Goal: Task Accomplishment & Management: Use online tool/utility

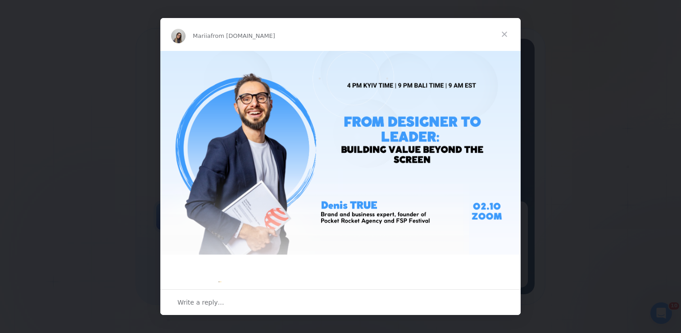
click at [508, 31] on span "Close" at bounding box center [504, 34] width 32 height 32
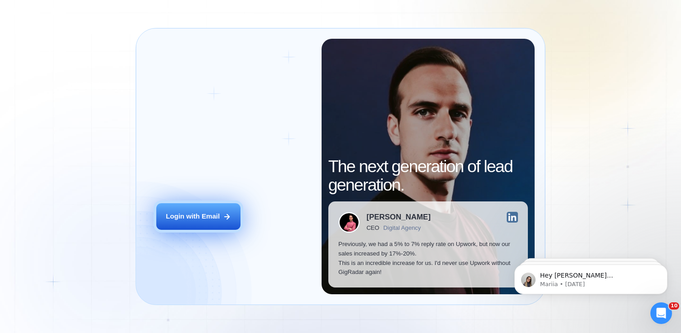
click at [207, 217] on div "Login with Email" at bounding box center [193, 216] width 54 height 9
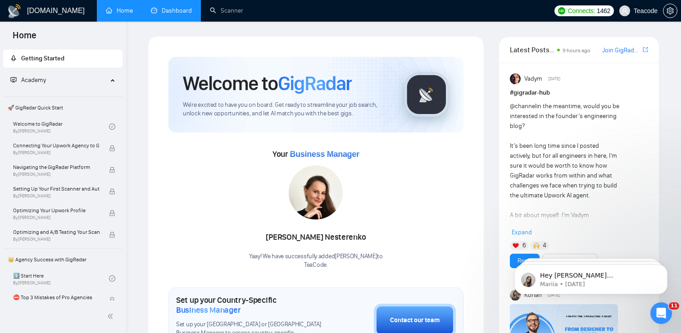
click at [162, 14] on link "Dashboard" at bounding box center [171, 11] width 41 height 8
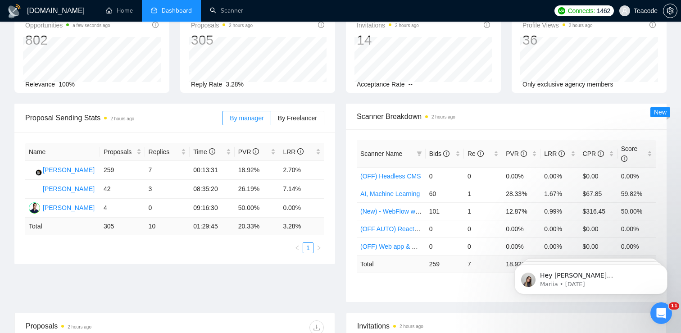
scroll to position [61, 0]
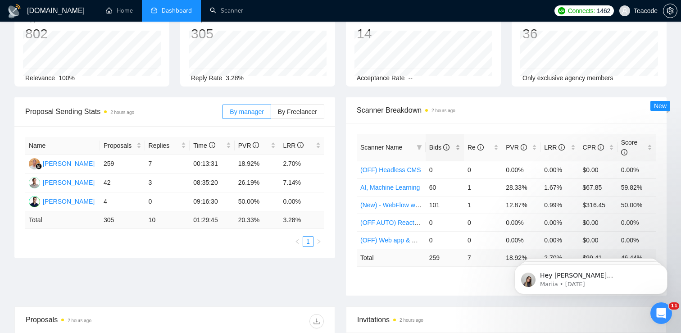
click at [456, 149] on div "Bids" at bounding box center [444, 147] width 31 height 10
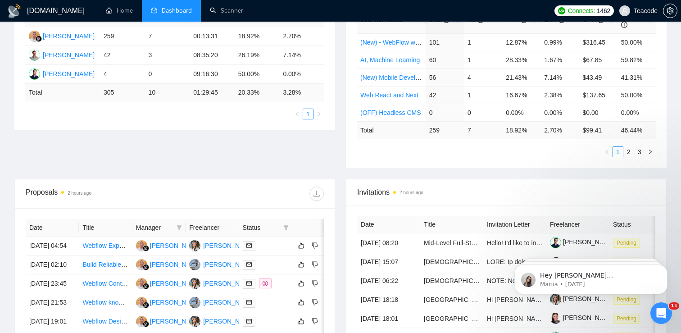
scroll to position [247, 0]
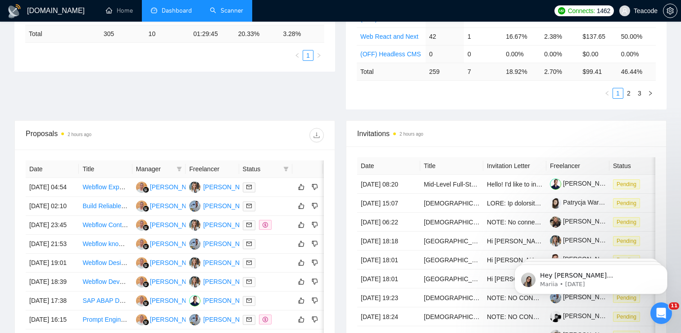
click at [227, 14] on link "Scanner" at bounding box center [226, 11] width 33 height 8
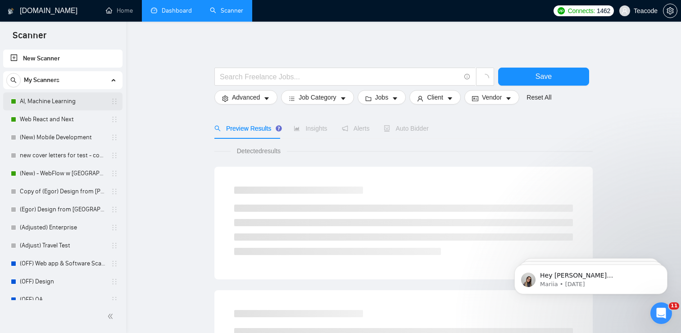
click at [63, 106] on link "AI, Machine Learning" at bounding box center [63, 101] width 86 height 18
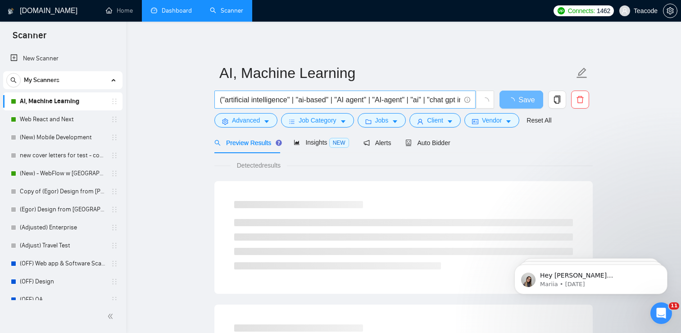
click at [281, 101] on input "("artificial intelligence" | "ai-based" | "AI agent" | "AI-agent" | "ai" | "cha…" at bounding box center [340, 99] width 240 height 11
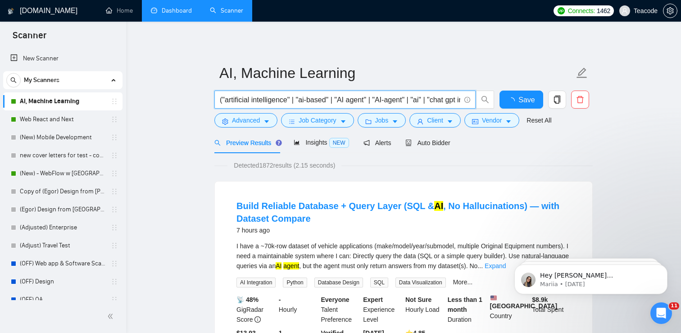
click at [281, 101] on input "("artificial intelligence" | "ai-based" | "AI agent" | "AI-agent" | "ai" | "cha…" at bounding box center [340, 99] width 240 height 11
click at [435, 145] on span "Auto Bidder" at bounding box center [427, 142] width 45 height 7
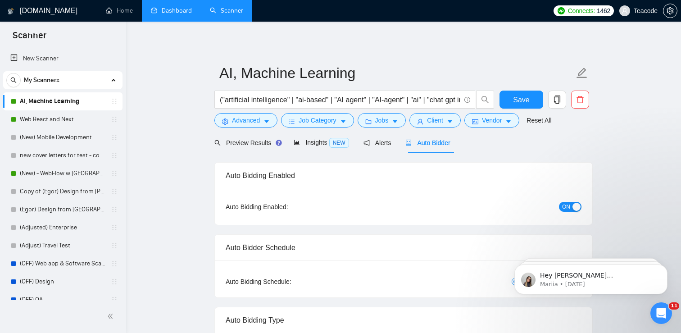
click at [235, 204] on div "Auto Bidding Enabled:" at bounding box center [285, 207] width 118 height 10
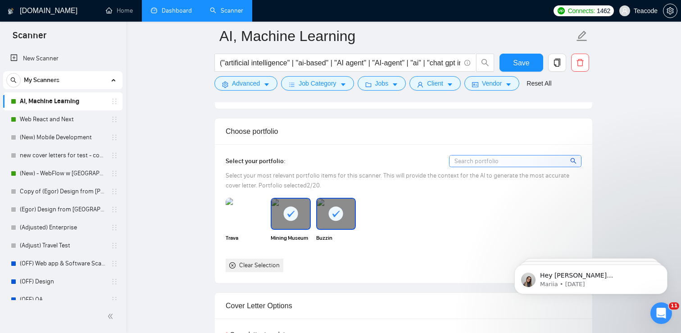
scroll to position [762, 0]
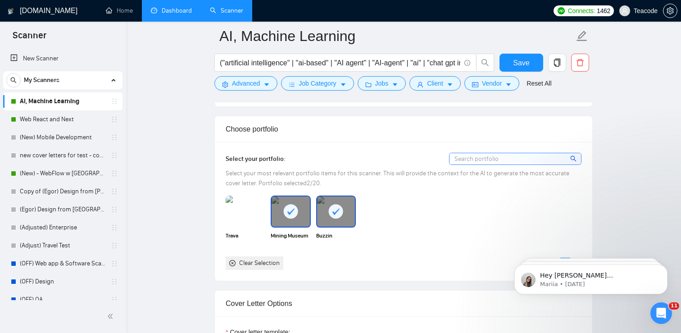
click at [381, 178] on span "Select your most relevant portfolio items for this scanner. This will provide t…" at bounding box center [397, 178] width 343 height 18
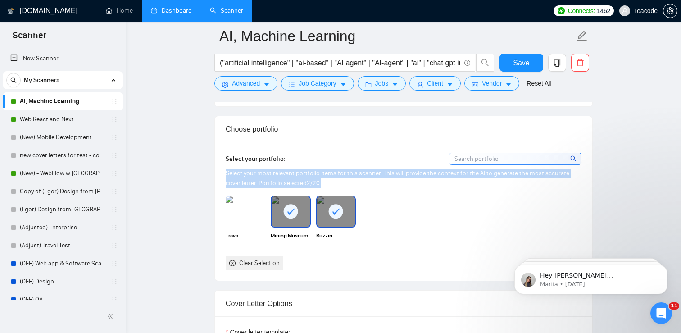
click at [381, 178] on span "Select your most relevant portfolio items for this scanner. This will provide t…" at bounding box center [397, 178] width 343 height 18
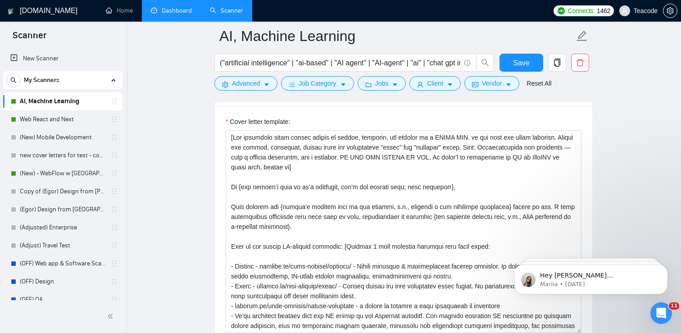
scroll to position [973, 0]
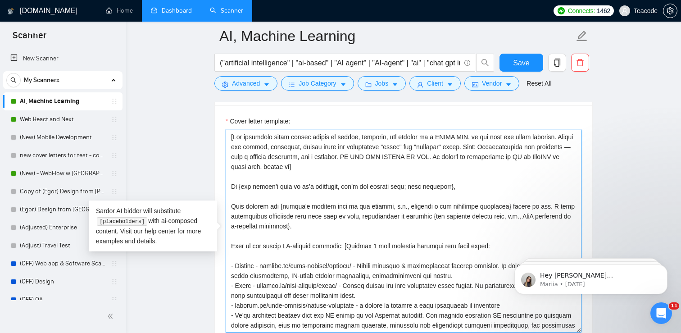
drag, startPoint x: 243, startPoint y: 144, endPoint x: 313, endPoint y: 178, distance: 78.1
click at [313, 178] on textarea "Cover letter template:" at bounding box center [404, 231] width 356 height 203
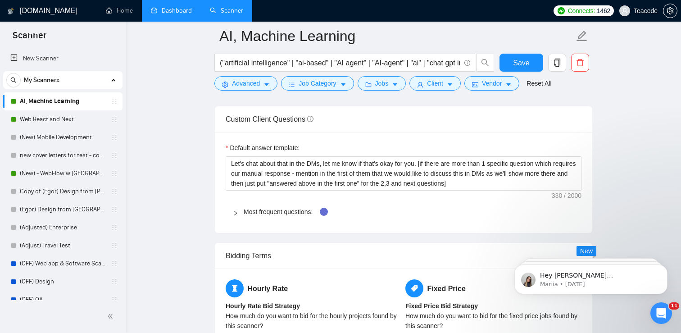
scroll to position [1227, 0]
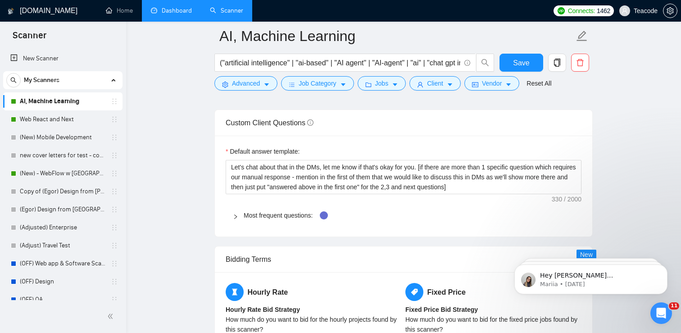
click at [252, 220] on span "Most frequent questions:" at bounding box center [409, 215] width 330 height 10
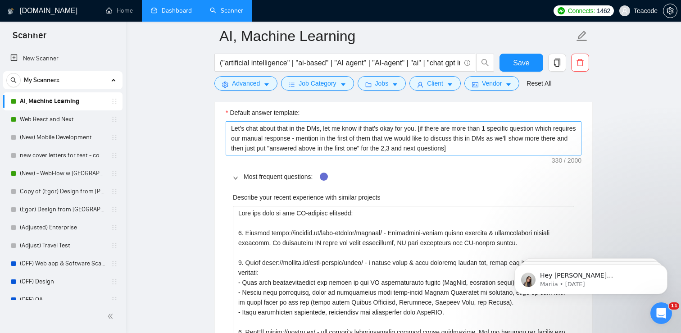
scroll to position [1261, 0]
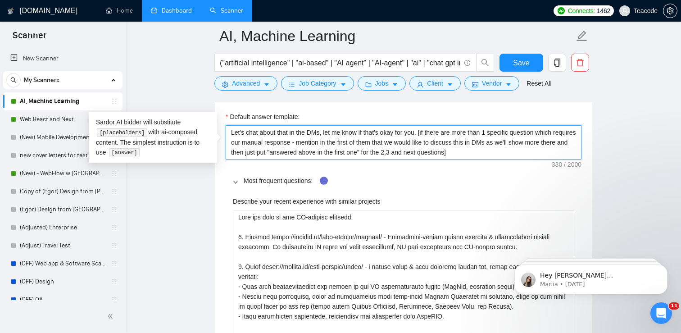
drag, startPoint x: 351, startPoint y: 134, endPoint x: 374, endPoint y: 159, distance: 34.4
click at [374, 159] on textarea "Let's chat about that in the DMs, let me know if that's okay for you. [if there…" at bounding box center [404, 142] width 356 height 34
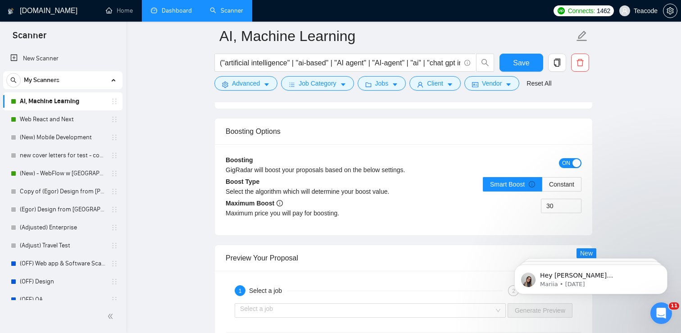
scroll to position [2731, 0]
drag, startPoint x: 563, startPoint y: 205, endPoint x: 542, endPoint y: 207, distance: 20.7
click at [542, 207] on input "30" at bounding box center [561, 206] width 40 height 14
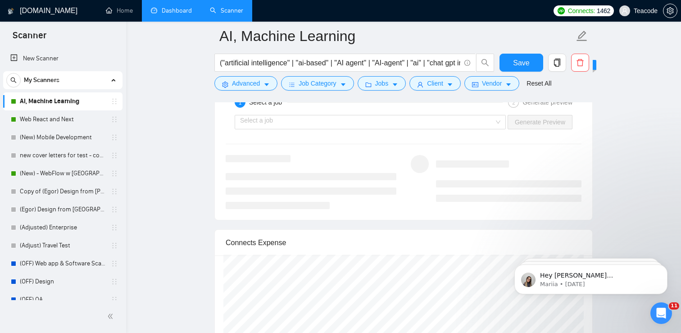
scroll to position [2860, 0]
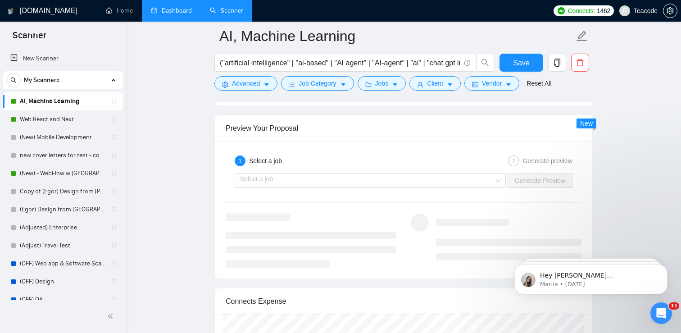
click at [391, 231] on div at bounding box center [311, 240] width 171 height 54
click at [275, 182] on input "search" at bounding box center [367, 181] width 254 height 14
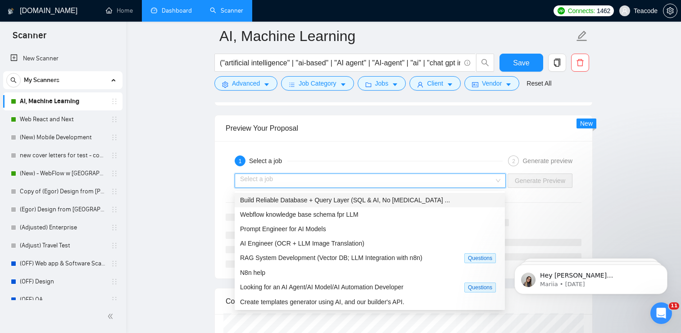
click at [283, 200] on span "Build Reliable Database + Query Layer (SQL & AI, No Hallucination ..." at bounding box center [345, 199] width 210 height 7
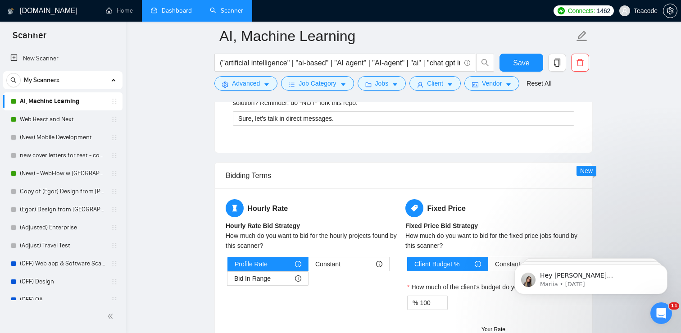
scroll to position [2367, 0]
